Goal: Task Accomplishment & Management: Use online tool/utility

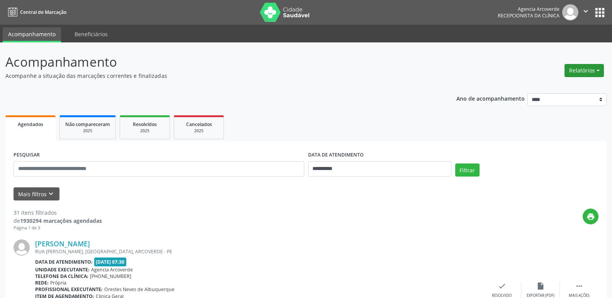
click at [581, 72] on button "Relatórios" at bounding box center [583, 70] width 39 height 13
click at [550, 85] on link "Agendamentos" at bounding box center [562, 87] width 83 height 11
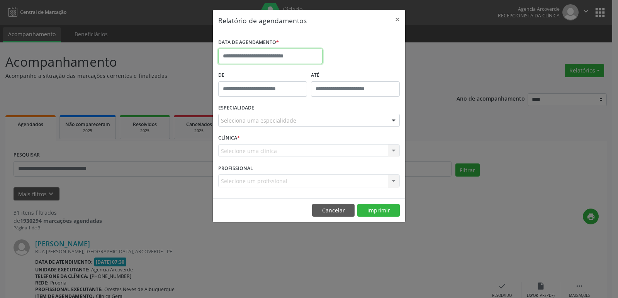
click at [259, 53] on input "text" at bounding box center [270, 56] width 104 height 15
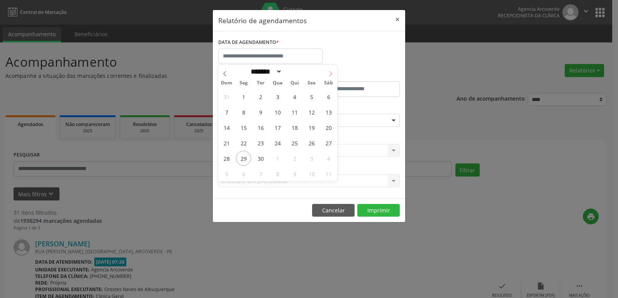
click at [333, 71] on span at bounding box center [330, 71] width 13 height 13
select select "*"
click at [276, 95] on span "1" at bounding box center [277, 96] width 15 height 15
type input "**********"
click at [276, 95] on span "1" at bounding box center [277, 96] width 15 height 15
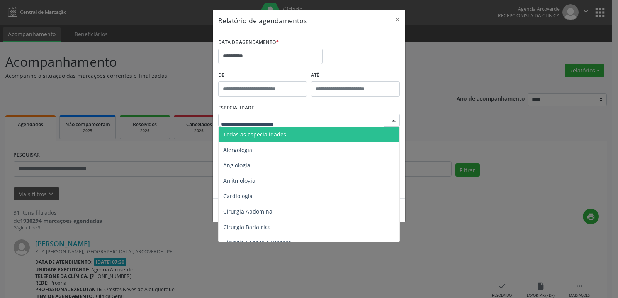
click at [273, 130] on span "Todas as especialidades" at bounding box center [309, 134] width 182 height 15
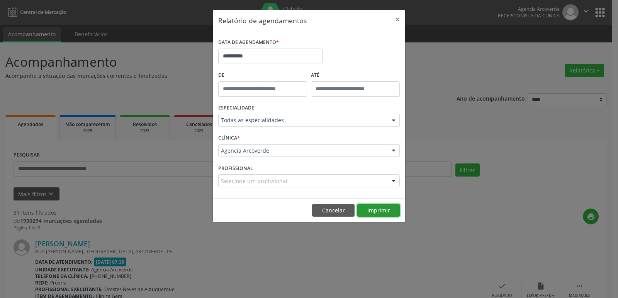
click at [376, 209] on button "Imprimir" at bounding box center [378, 210] width 42 height 13
